Goal: Transaction & Acquisition: Purchase product/service

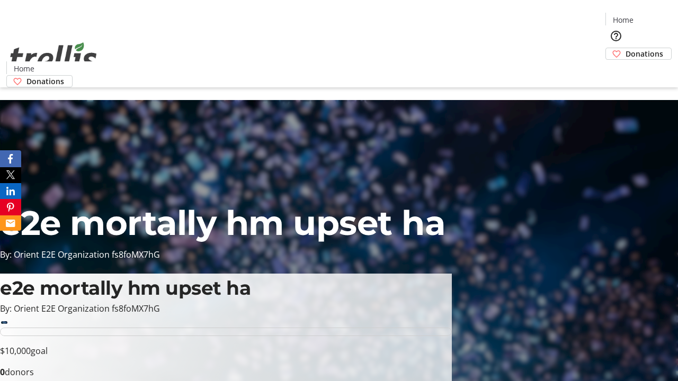
click at [625, 48] on span "Donations" at bounding box center [644, 53] width 38 height 11
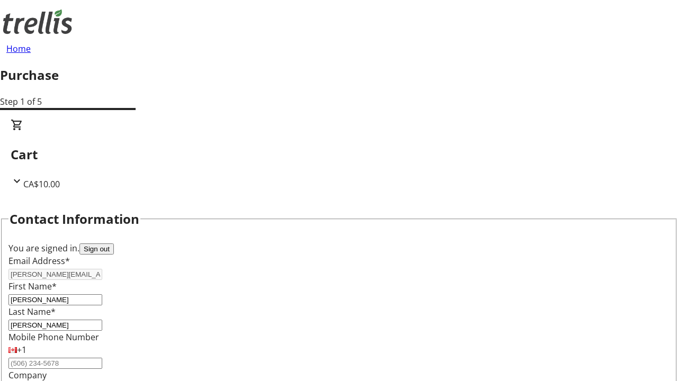
scroll to position [172, 0]
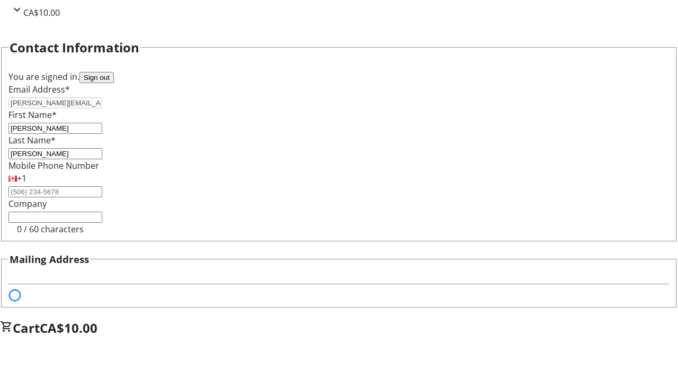
select select "BC"
select select "CA"
